Goal: Check status: Check status

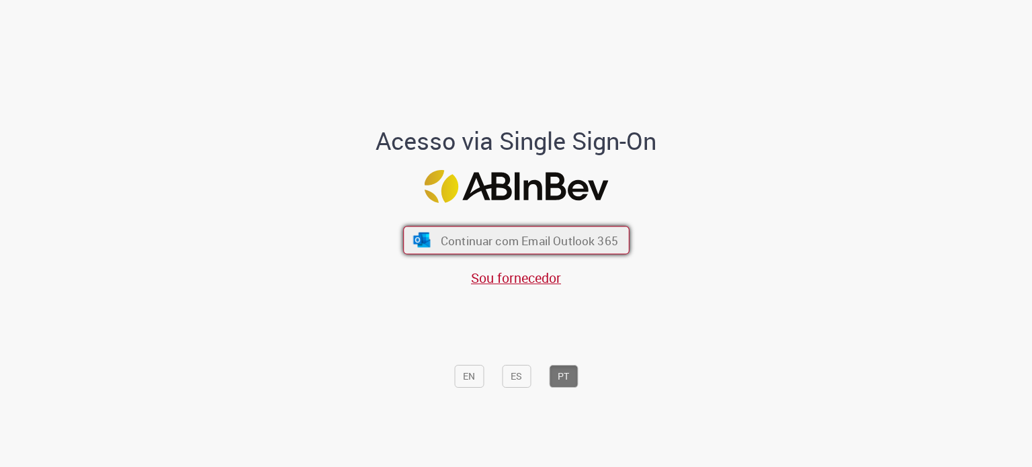
click at [423, 230] on button "Continuar com Email Outlook 365" at bounding box center [516, 240] width 226 height 28
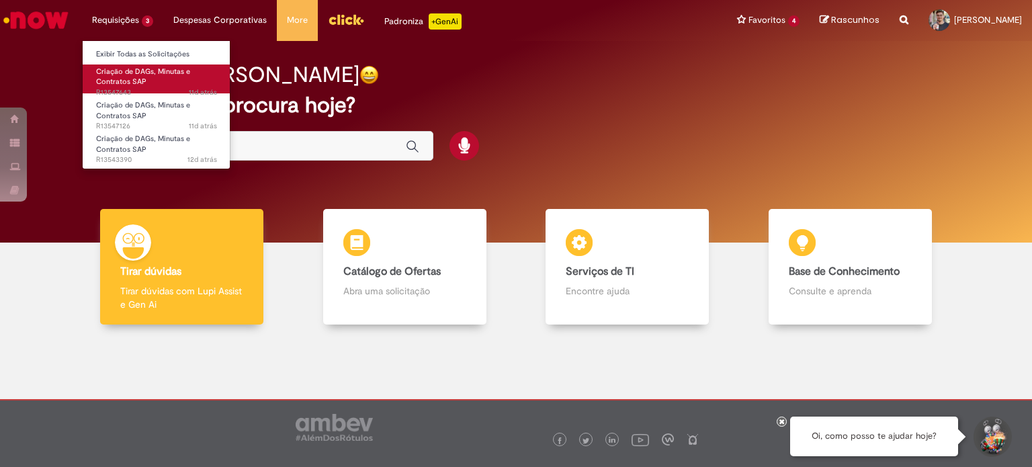
click at [138, 89] on body "Pular para o conteúdo da página Requisições 3 Exibir Todas as Solicitações Cria…" at bounding box center [516, 233] width 1032 height 467
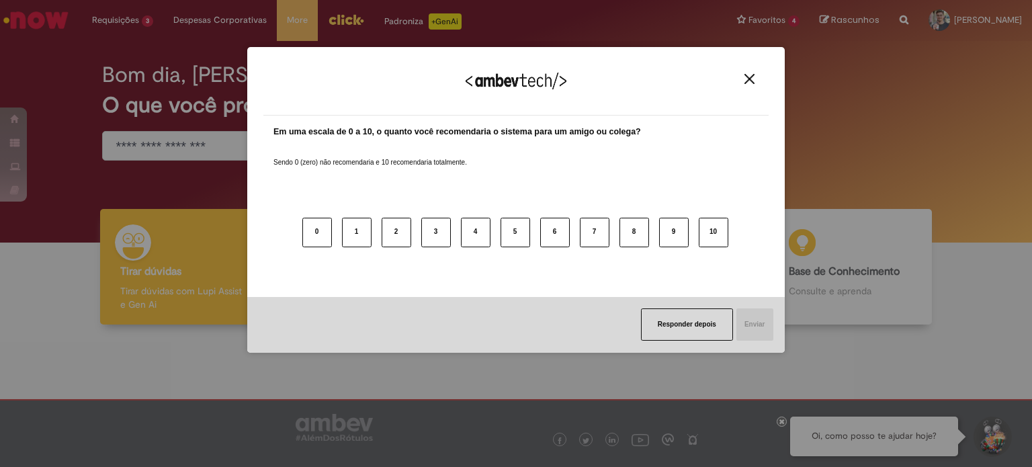
click at [750, 77] on img "Close" at bounding box center [749, 79] width 10 height 10
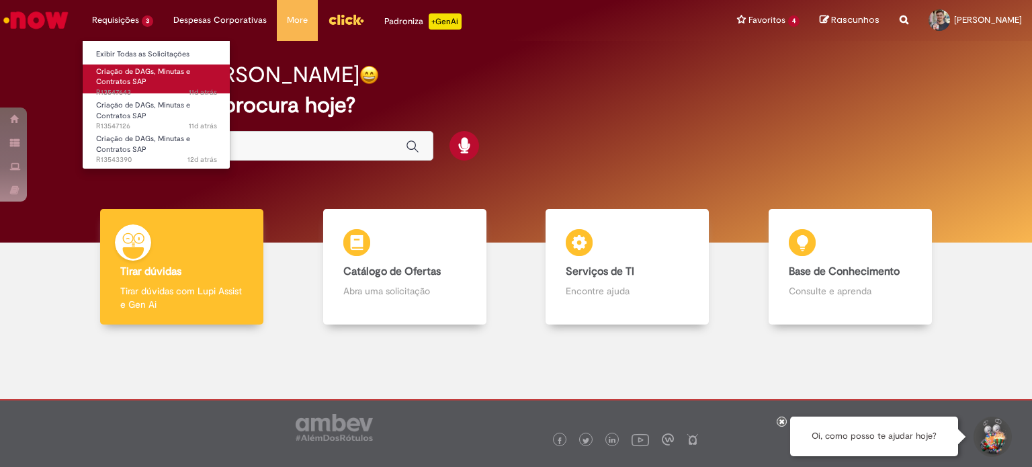
click at [177, 91] on span "11d atrás 11 dias atrás R13547643" at bounding box center [156, 92] width 121 height 11
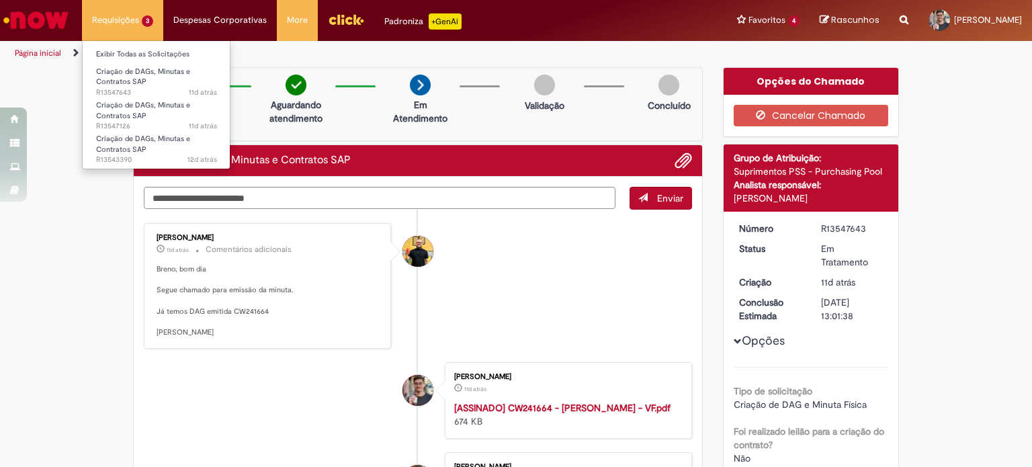
click at [136, 128] on li "Criação de DAGs, Minutas e Contratos SAP 12d atrás 12 dias atrás R13543390" at bounding box center [157, 144] width 148 height 34
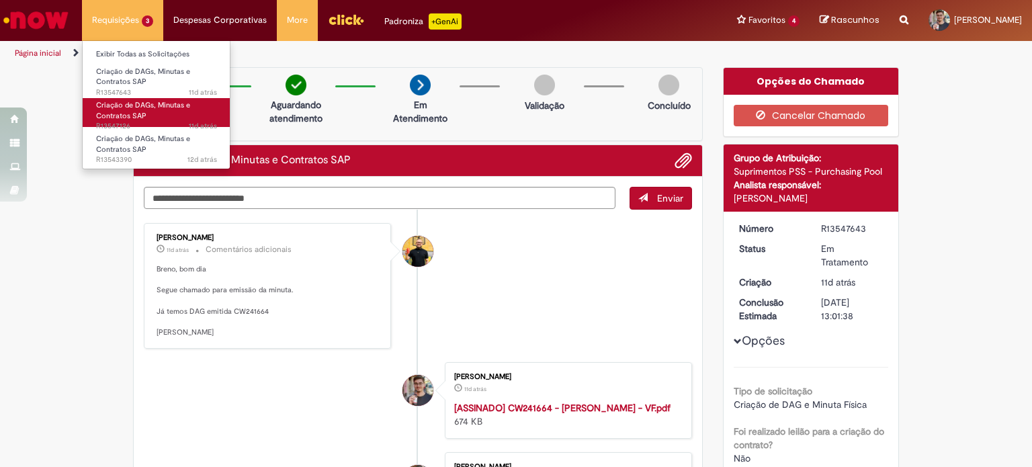
click at [171, 111] on link "Criação de DAGs, [PERSON_NAME] e Contratos SAP 11d atrás 11 dias atrás R13547126" at bounding box center [157, 112] width 148 height 29
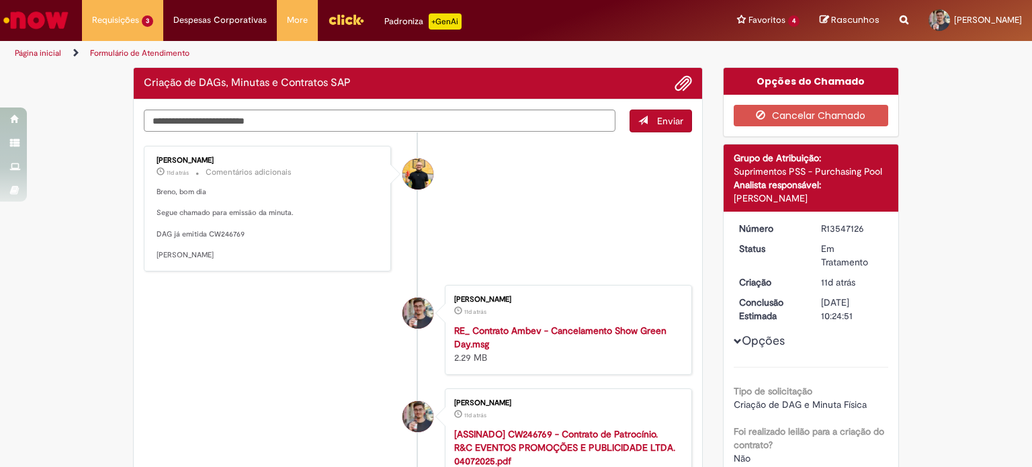
click at [134, 170] on div "Enviar [PERSON_NAME] 11d atrás 11 dias atrás Comentários adicionais Breno, bom …" at bounding box center [418, 373] width 568 height 548
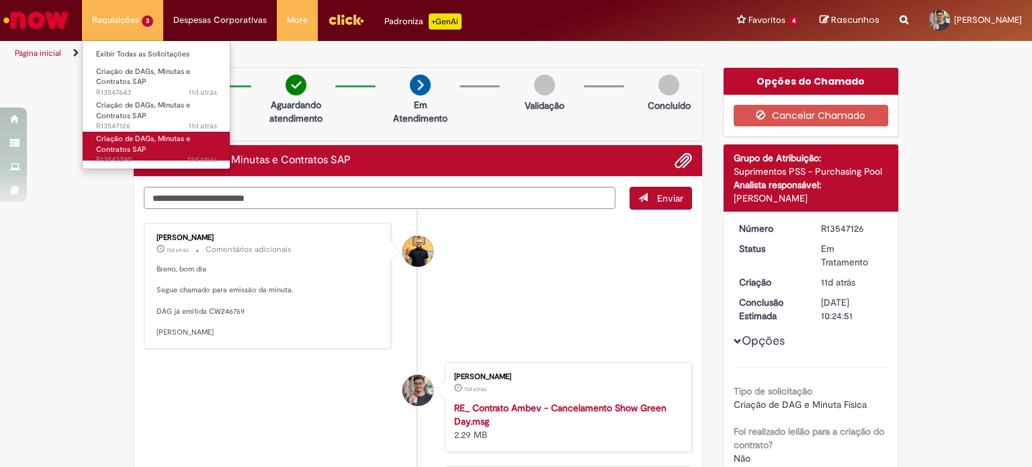
click at [125, 140] on span "Criação de DAGs, Minutas e Contratos SAP" at bounding box center [143, 144] width 94 height 21
